Goal: Information Seeking & Learning: Learn about a topic

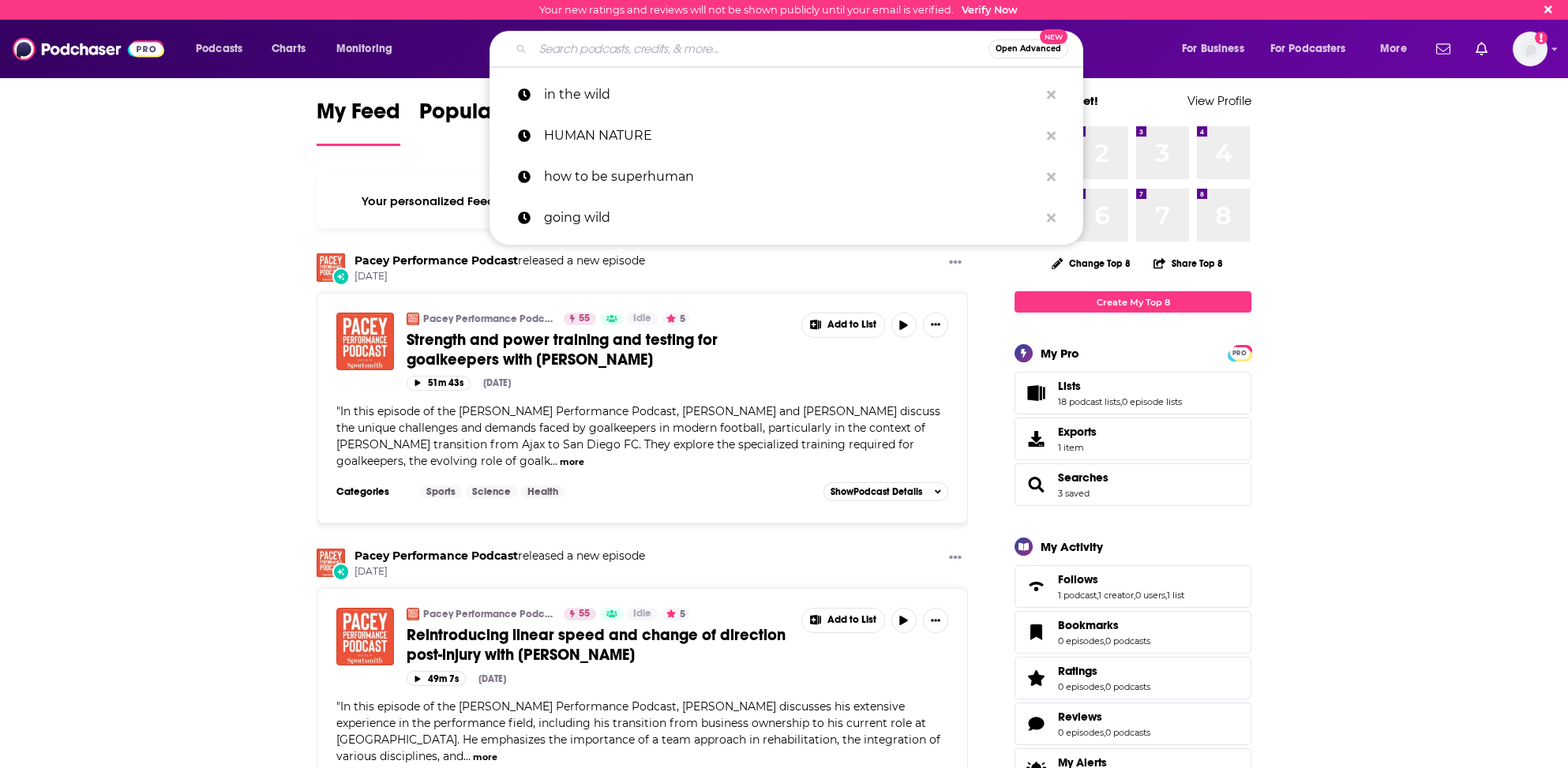
click at [603, 46] on input "Search podcasts, credits, & more..." at bounding box center [761, 49] width 456 height 26
paste input "[PERSON_NAME]"
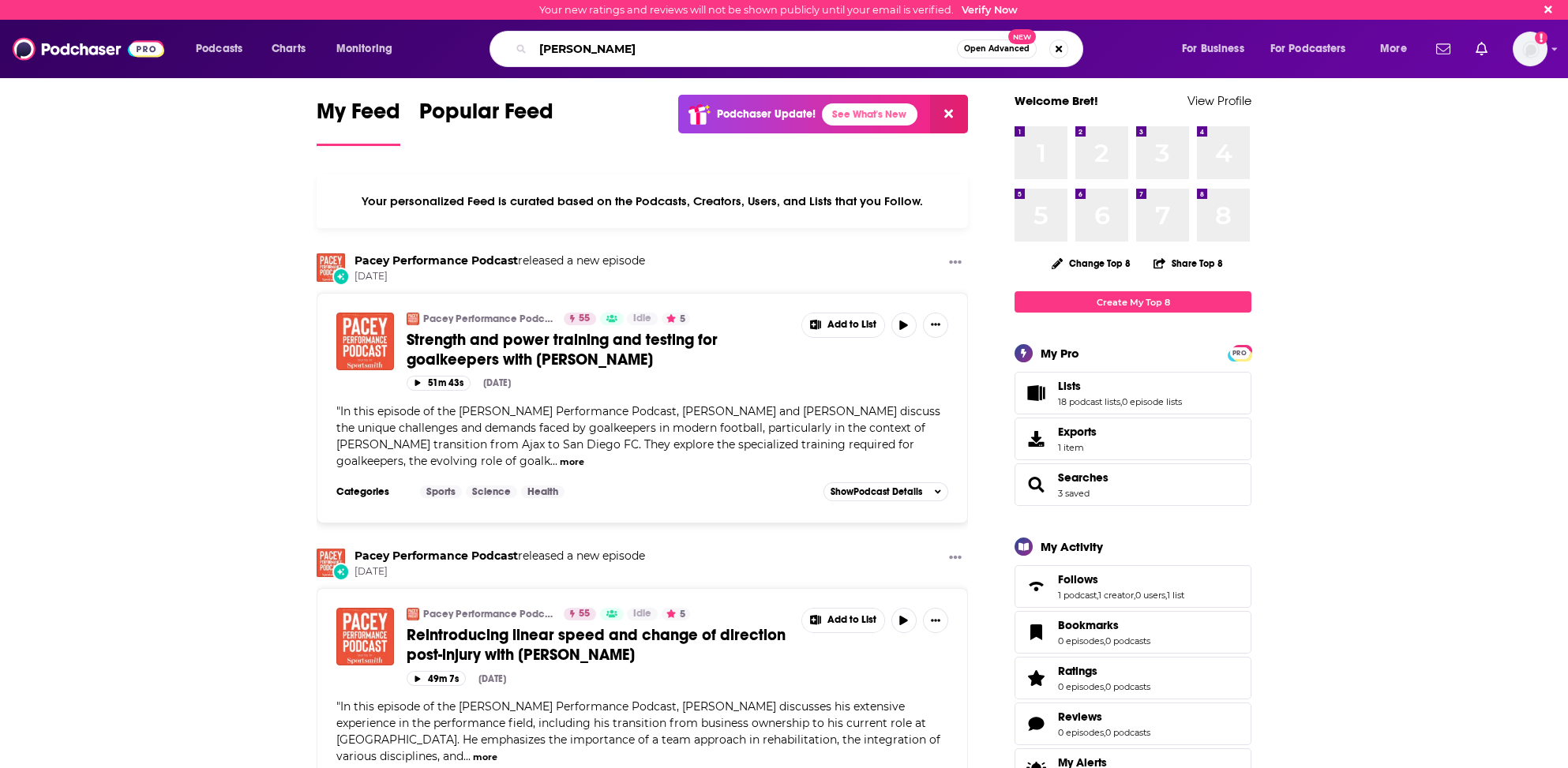
type input "[PERSON_NAME]"
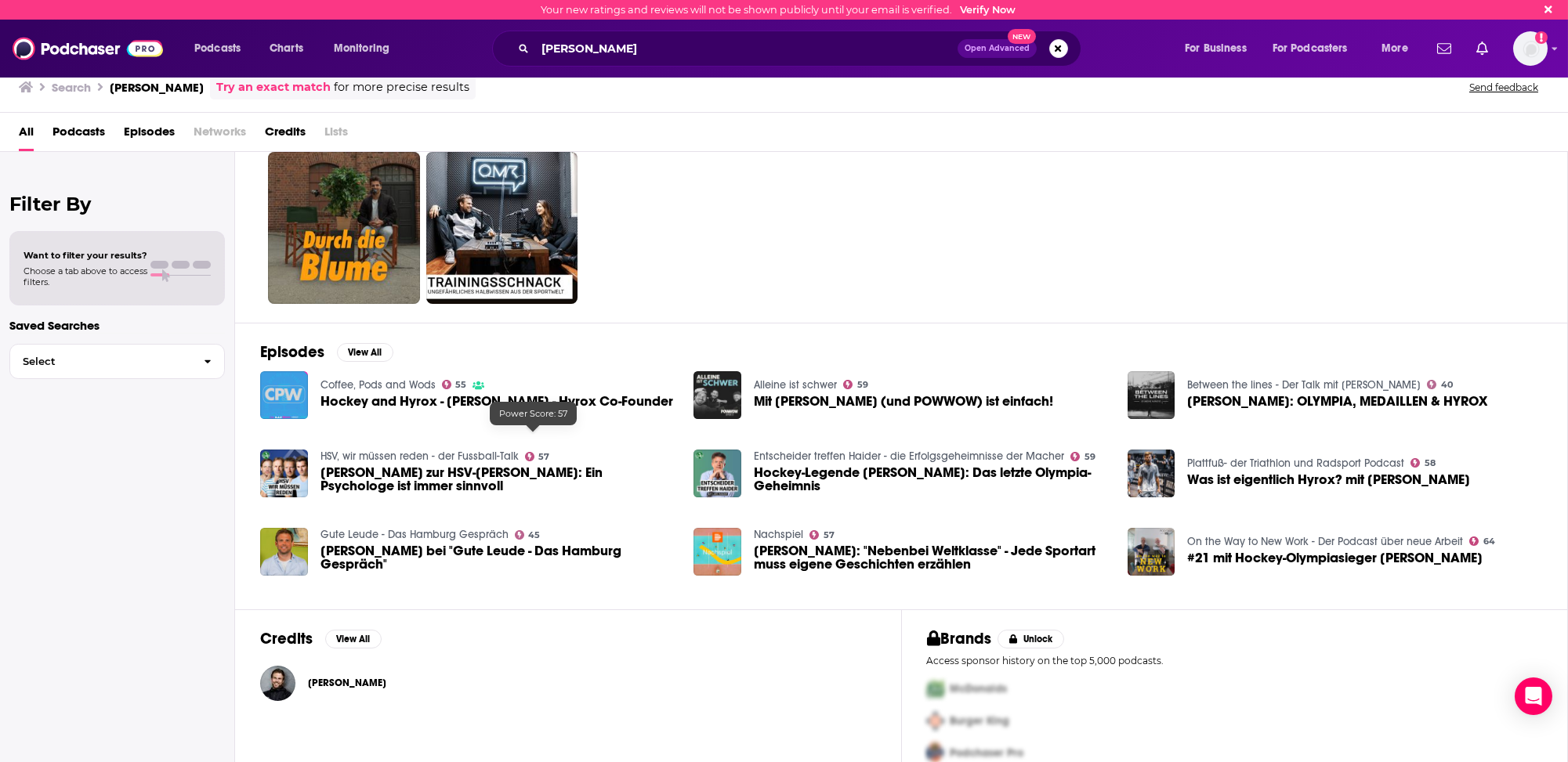
scroll to position [68, 0]
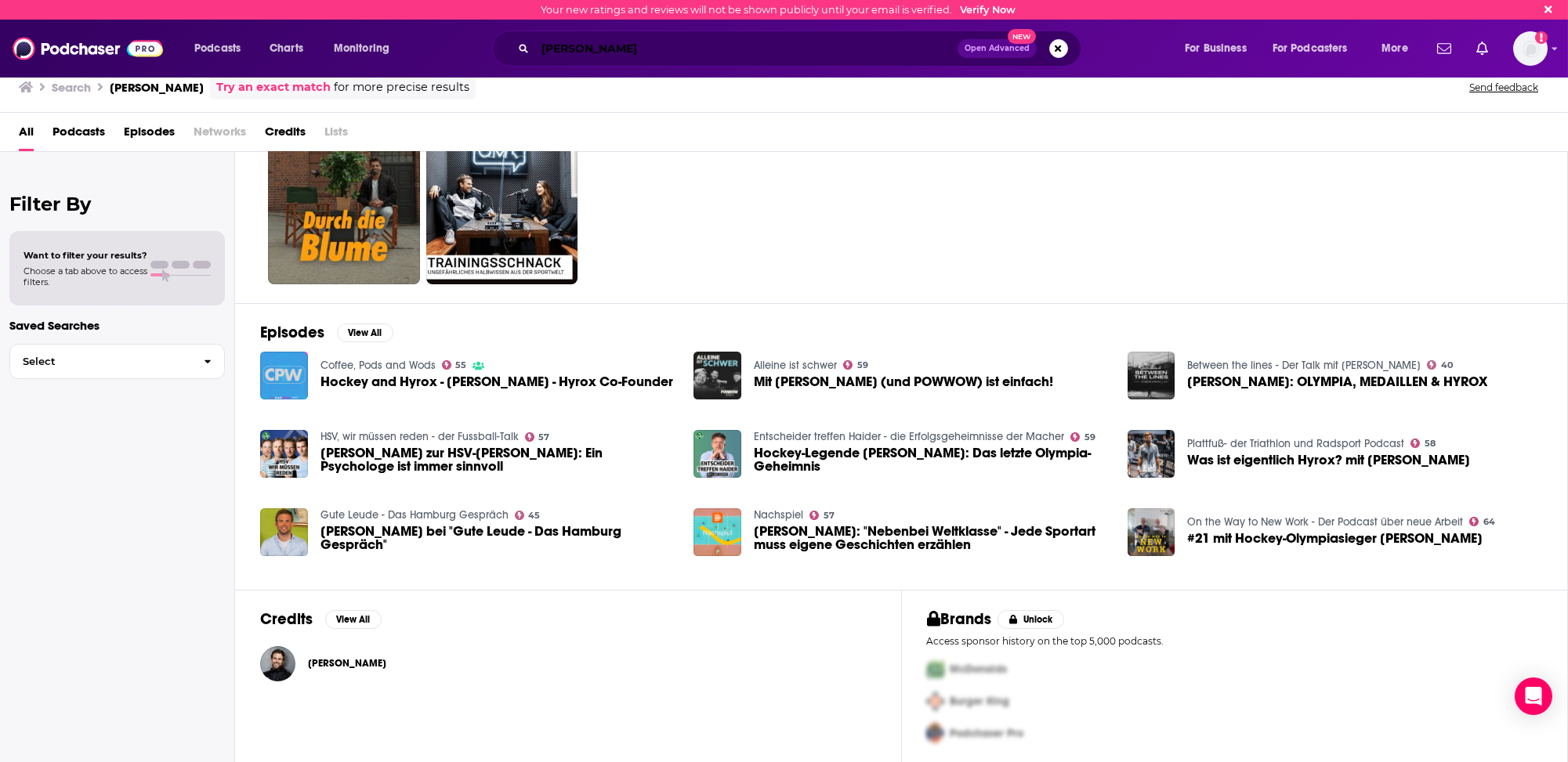
click at [557, 50] on input "[PERSON_NAME]" at bounding box center [746, 49] width 422 height 25
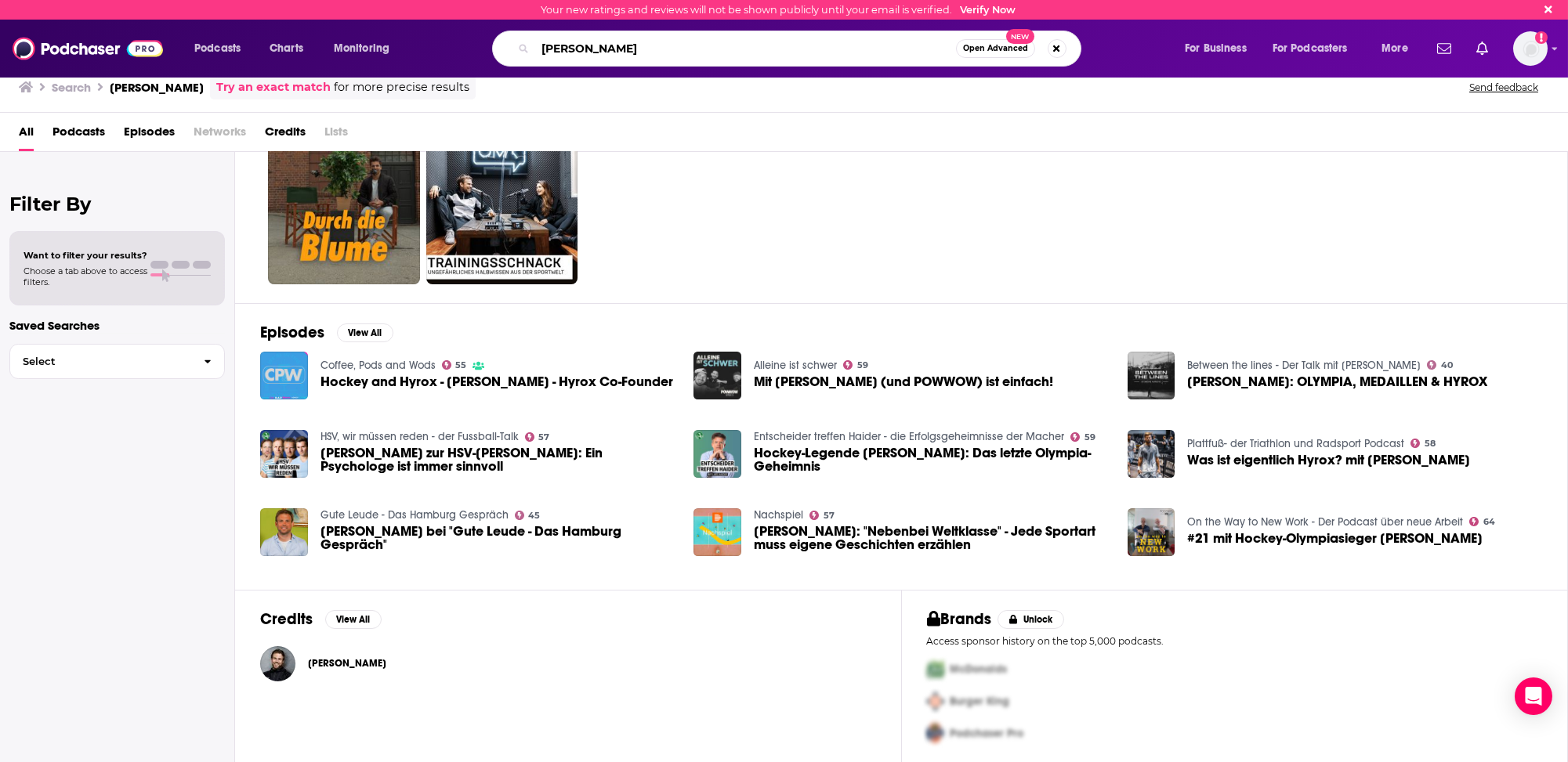
click at [557, 50] on input "[PERSON_NAME]" at bounding box center [745, 49] width 420 height 25
type input "Hyrox"
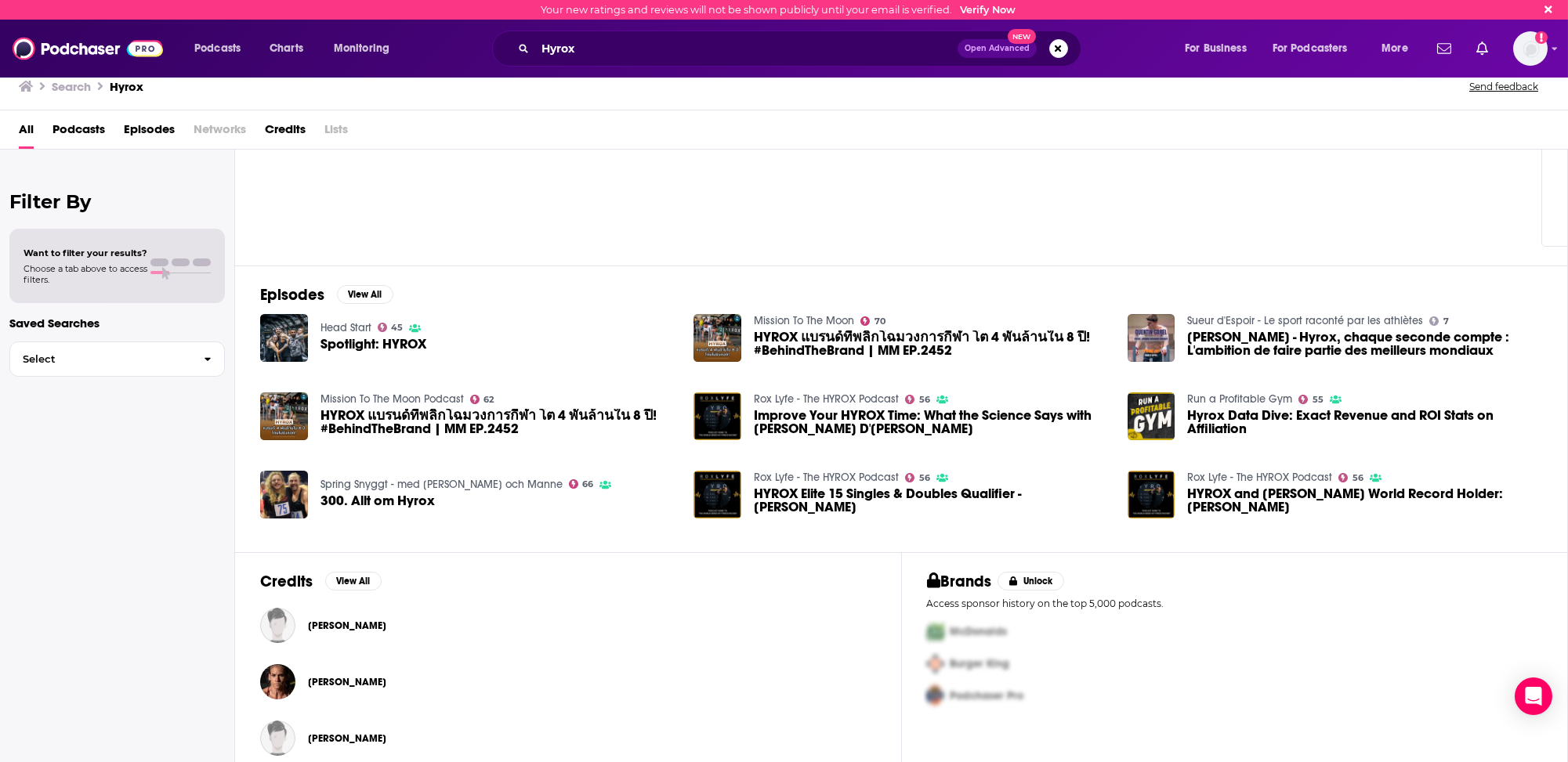
scroll to position [120, 0]
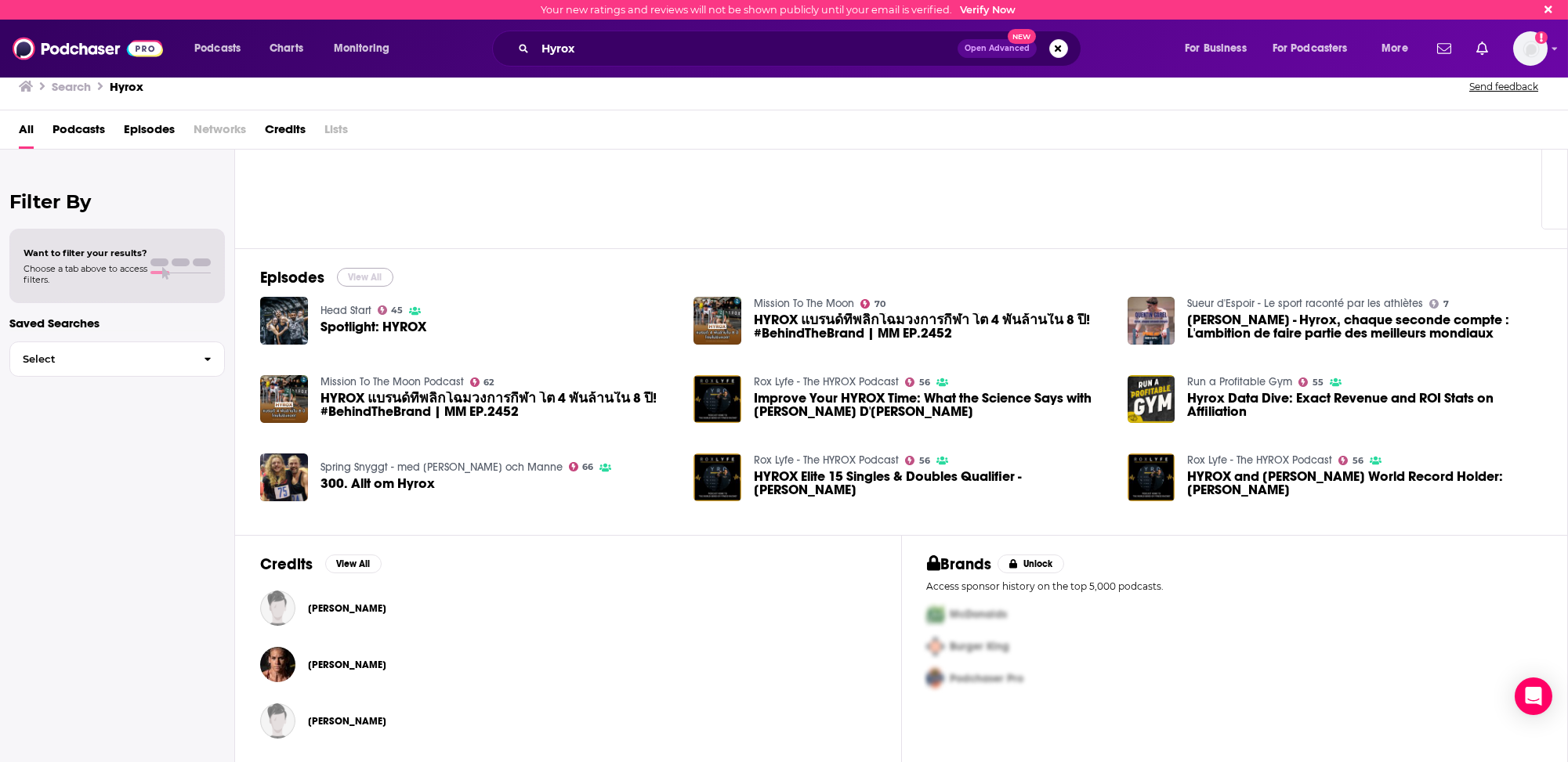
click at [363, 273] on button "View All" at bounding box center [365, 277] width 56 height 19
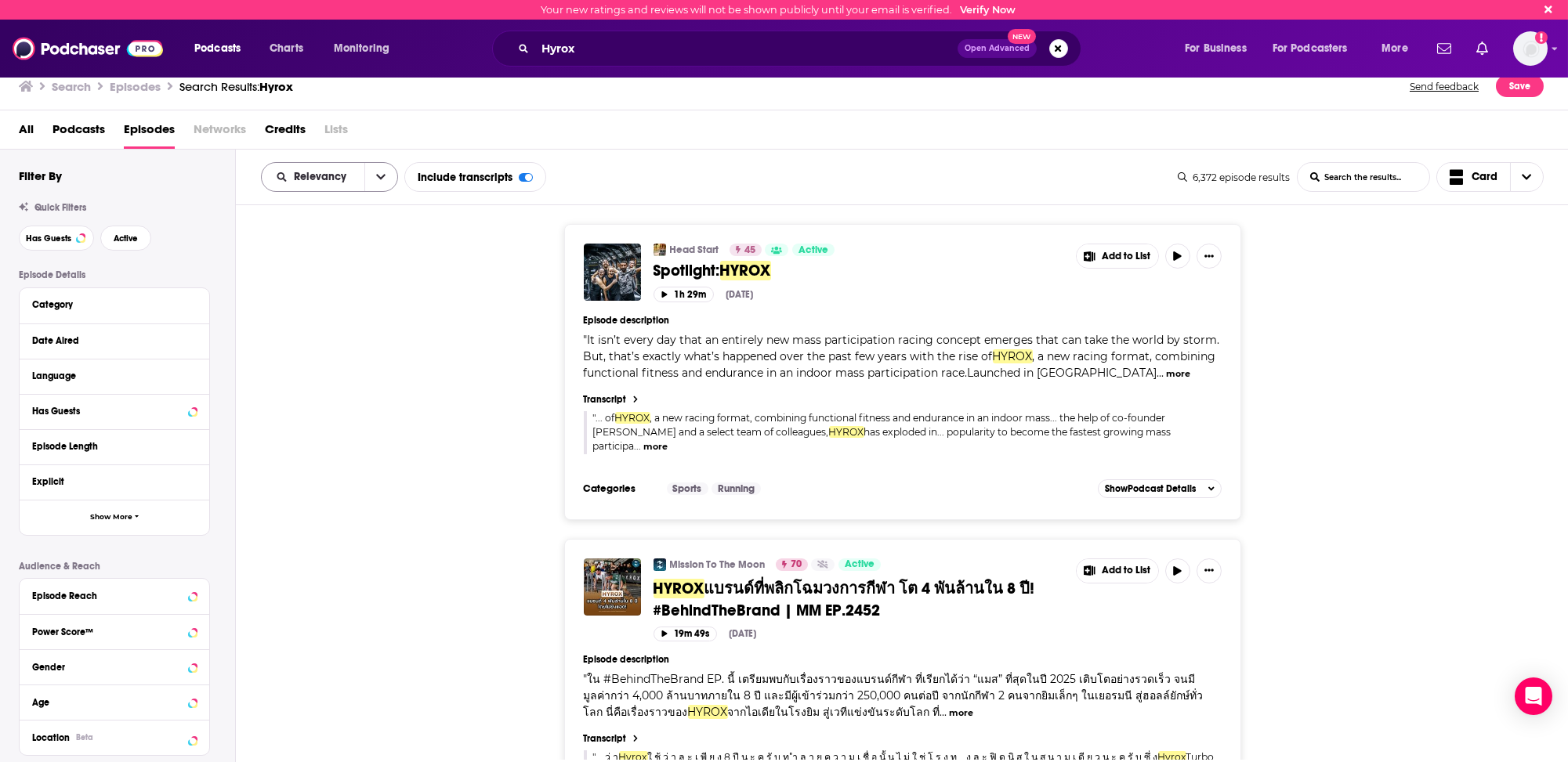
click at [330, 176] on span "Relevancy" at bounding box center [323, 177] width 58 height 11
click at [307, 306] on span "Power Score" at bounding box center [339, 311] width 92 height 9
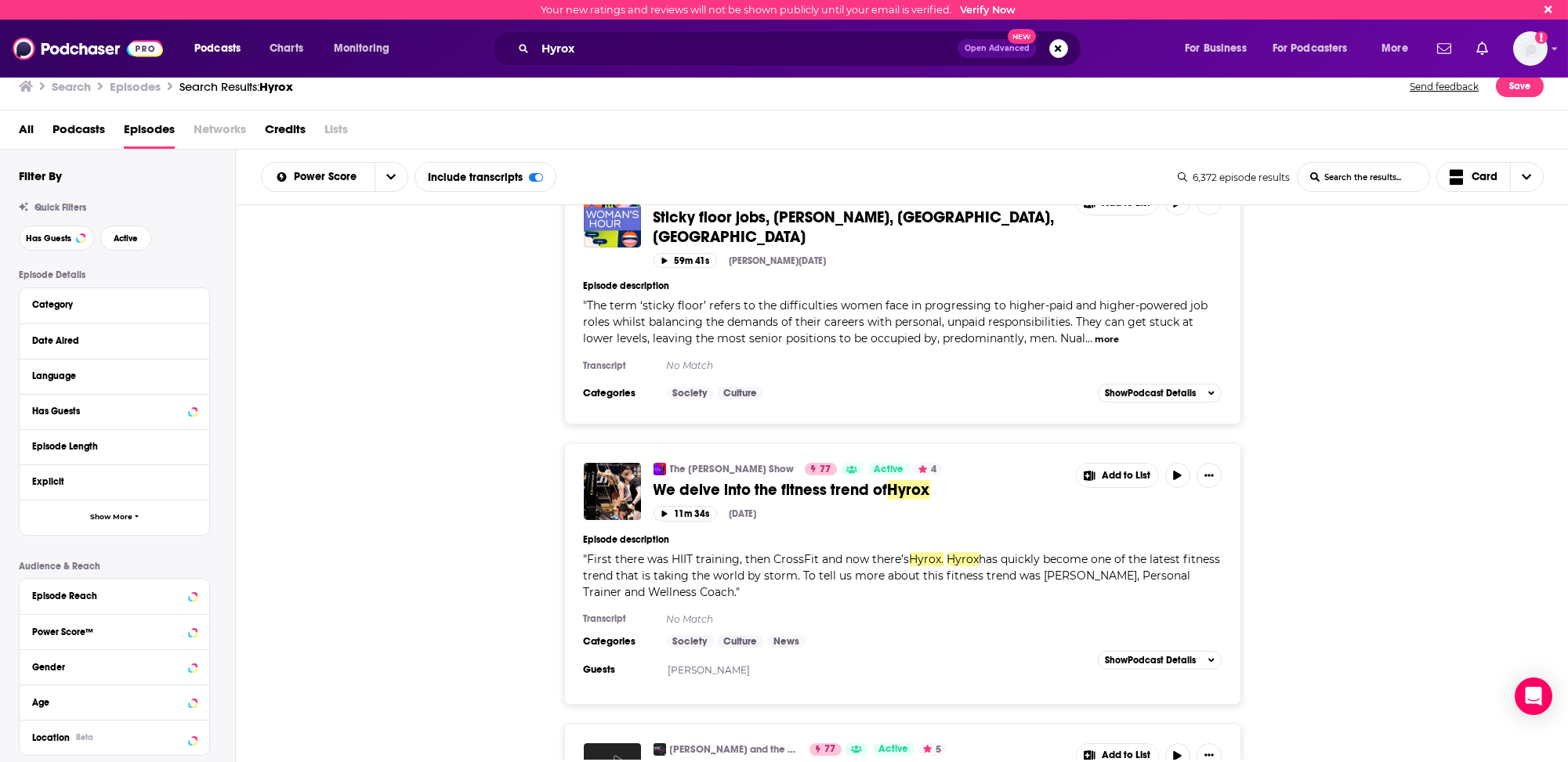
scroll to position [3604, 0]
